Goal: Information Seeking & Learning: Learn about a topic

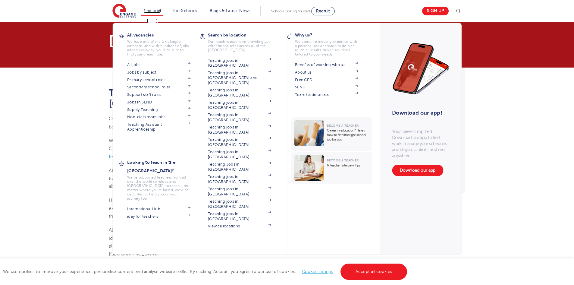
click at [152, 11] on link "Find jobs" at bounding box center [152, 10] width 18 height 5
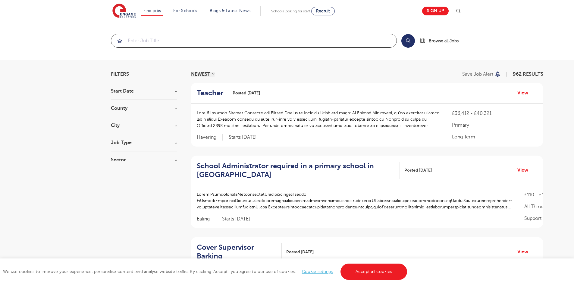
click at [131, 42] on input "search" at bounding box center [253, 40] width 285 height 13
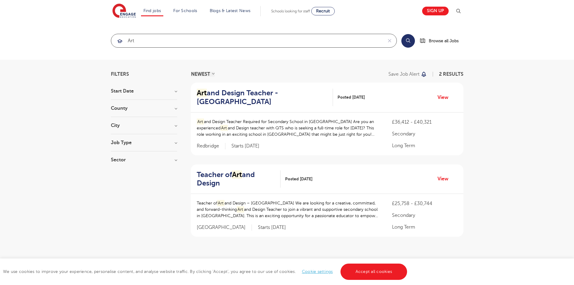
type input "art"
click button "Submit" at bounding box center [0, 0] width 0 height 0
